Goal: Transaction & Acquisition: Book appointment/travel/reservation

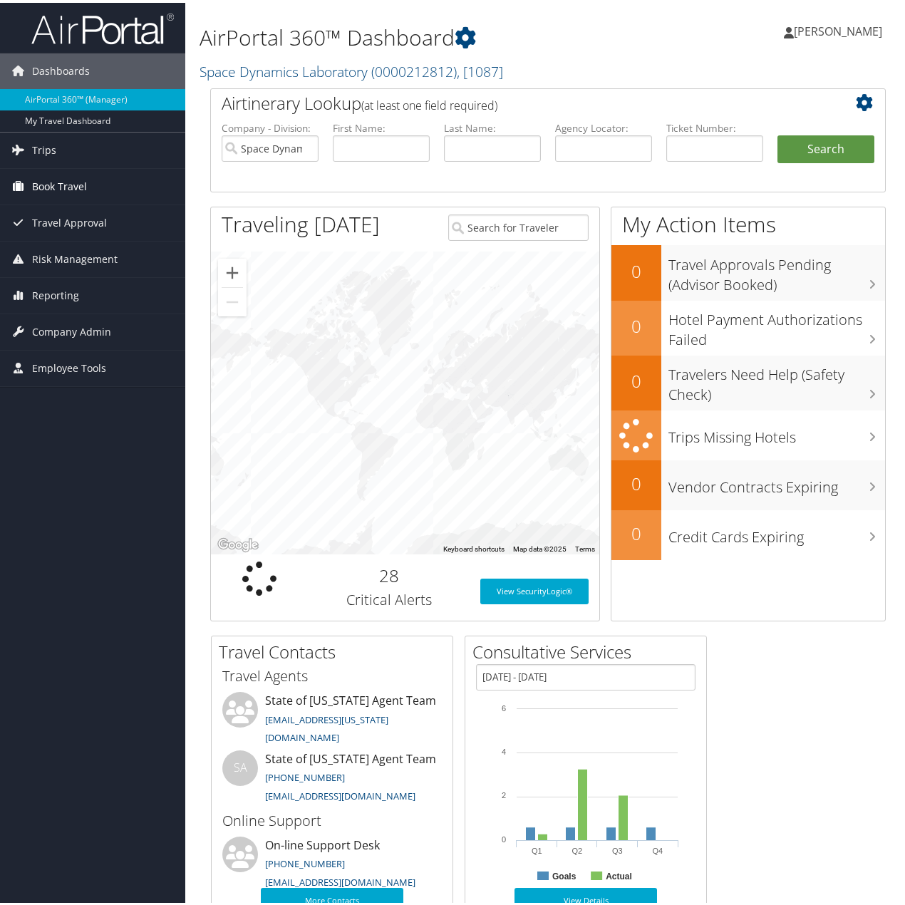
click at [69, 180] on span "Book Travel" at bounding box center [59, 184] width 55 height 36
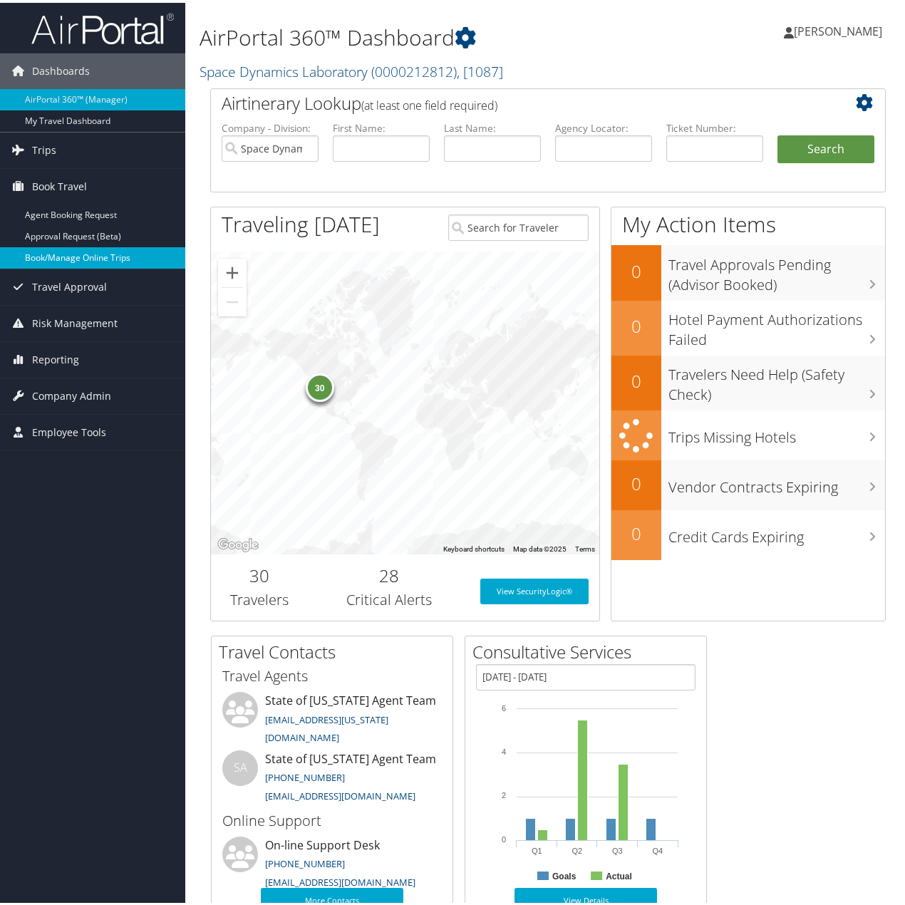
click at [77, 250] on link "Book/Manage Online Trips" at bounding box center [92, 254] width 185 height 21
